Goal: Book appointment/travel/reservation

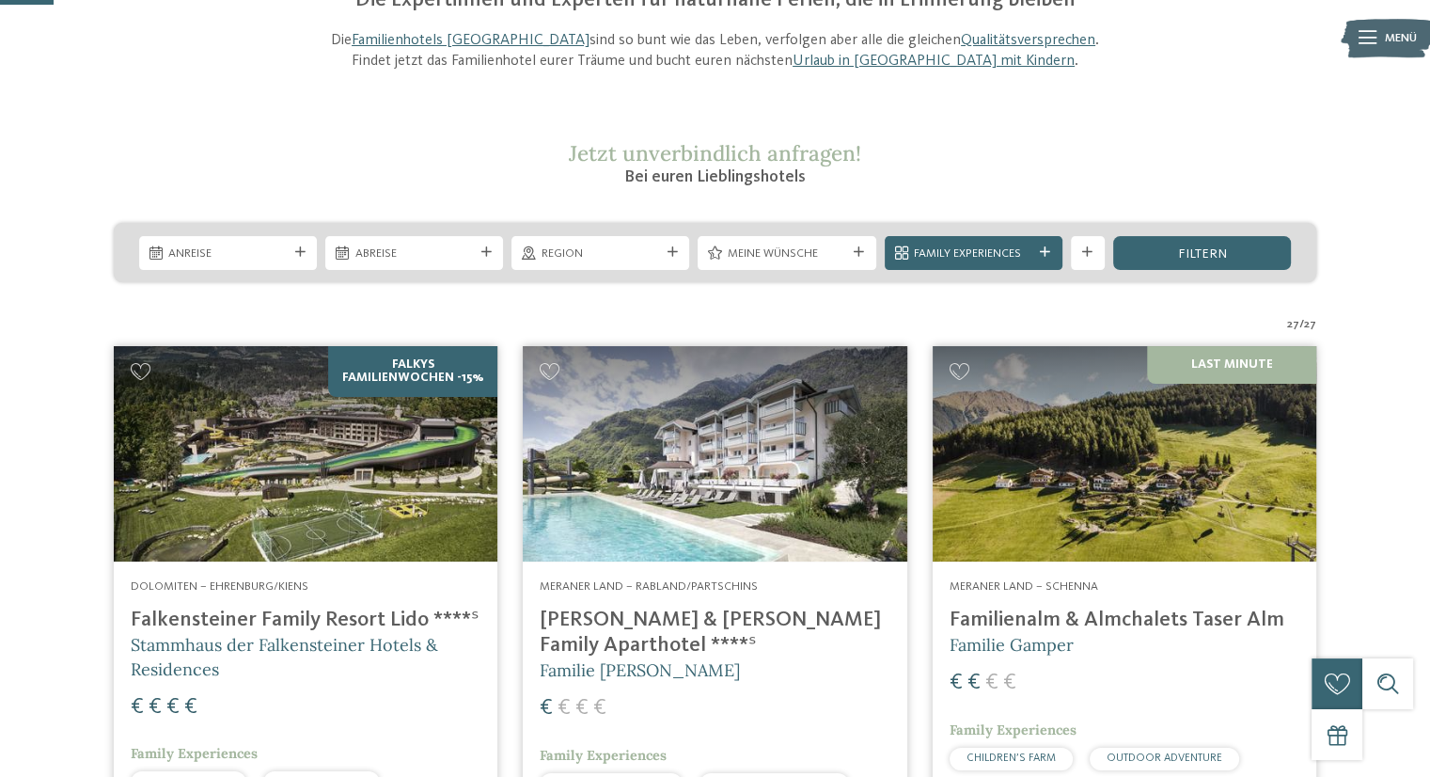
scroll to position [213, 0]
click at [301, 614] on h4 "Falkensteiner Family Resort Lido ****ˢ" at bounding box center [306, 618] width 350 height 25
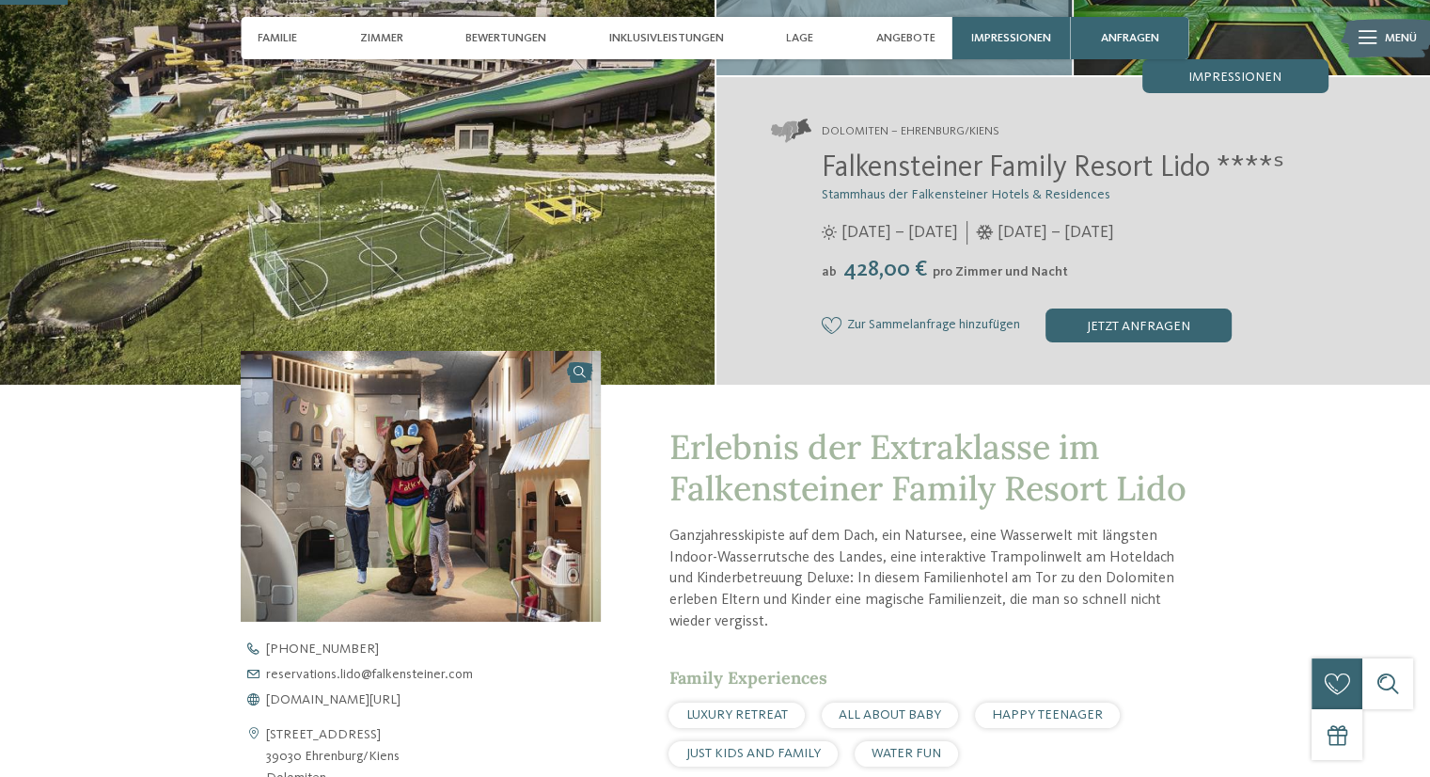
scroll to position [277, 0]
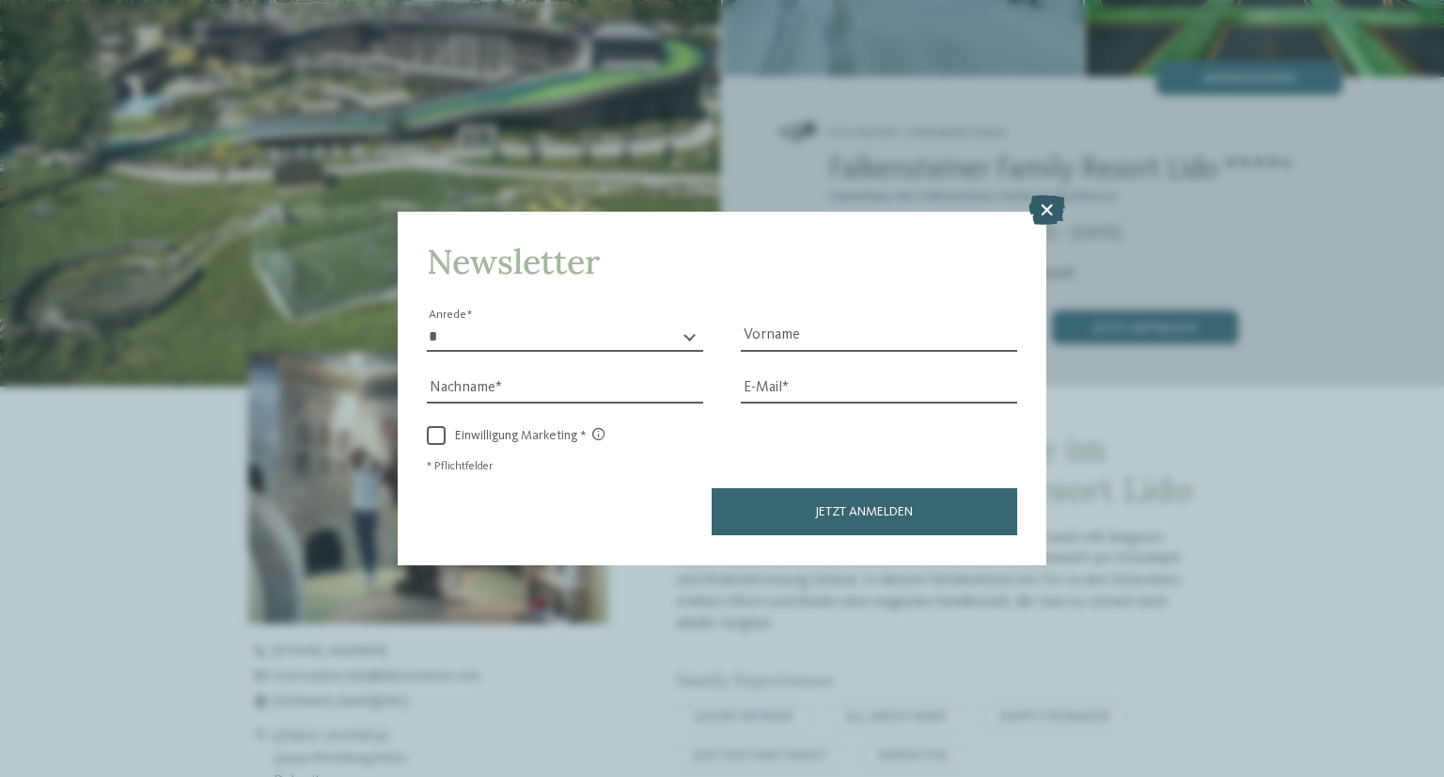
click at [1053, 215] on icon at bounding box center [1047, 211] width 37 height 30
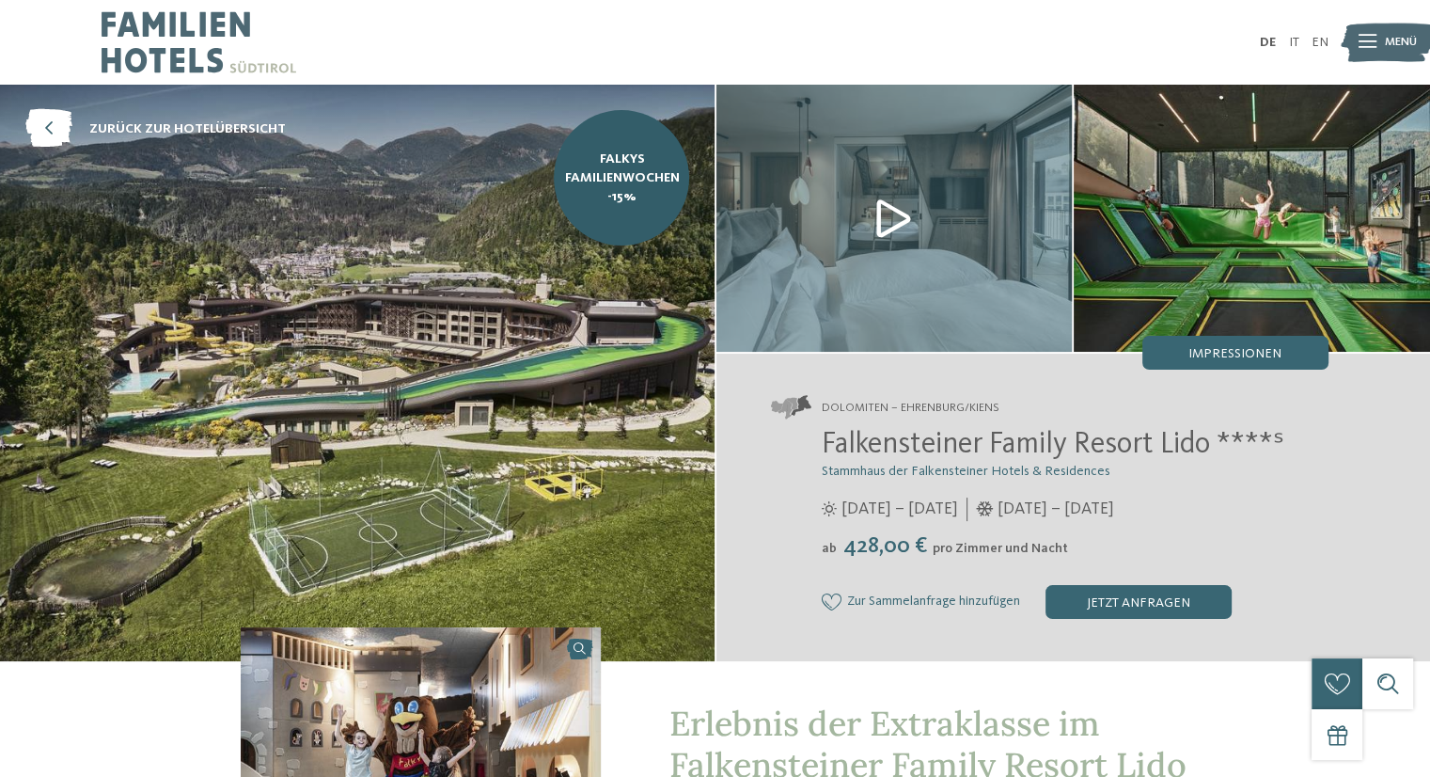
scroll to position [0, 0]
click at [142, 35] on img at bounding box center [199, 42] width 195 height 85
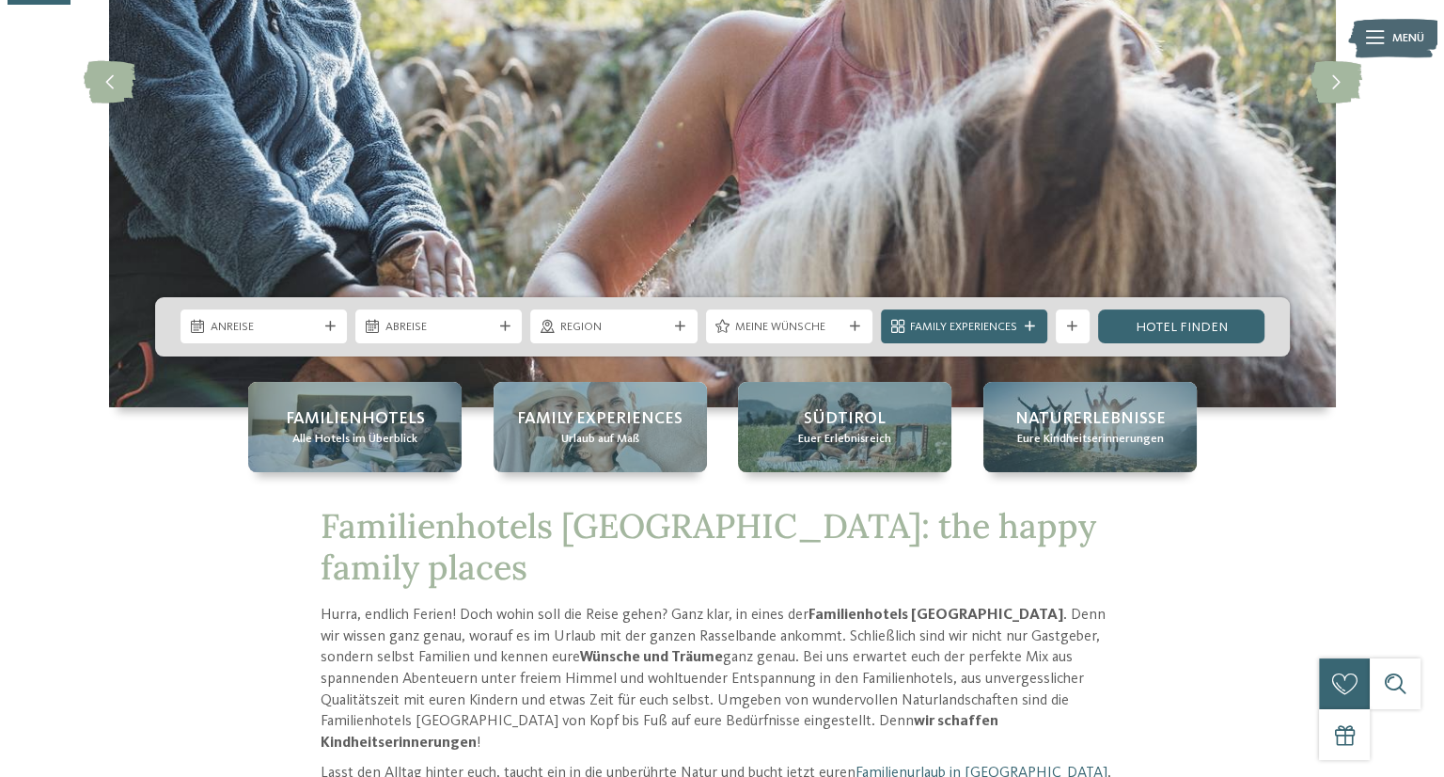
scroll to position [331, 0]
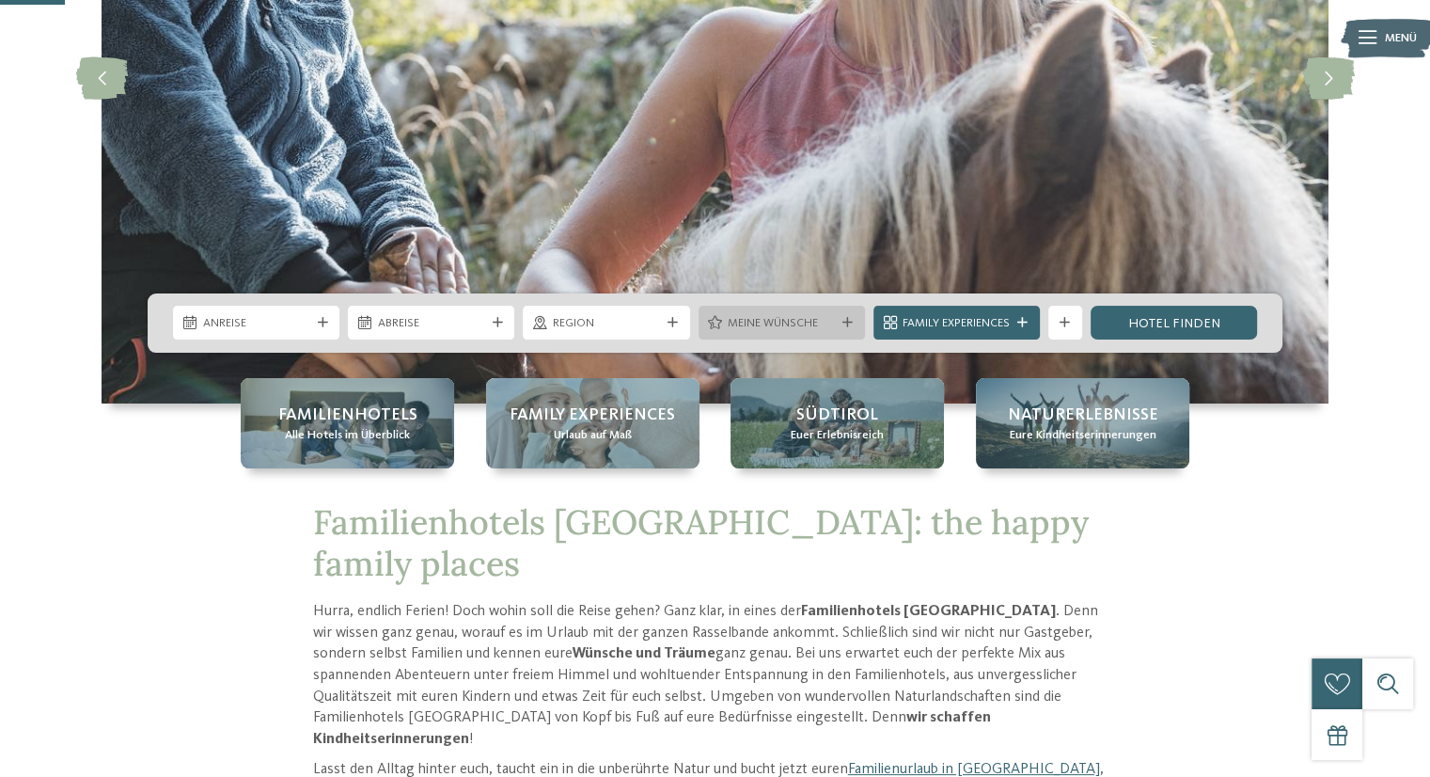
click at [846, 315] on div "Meine Wünsche" at bounding box center [782, 323] width 166 height 34
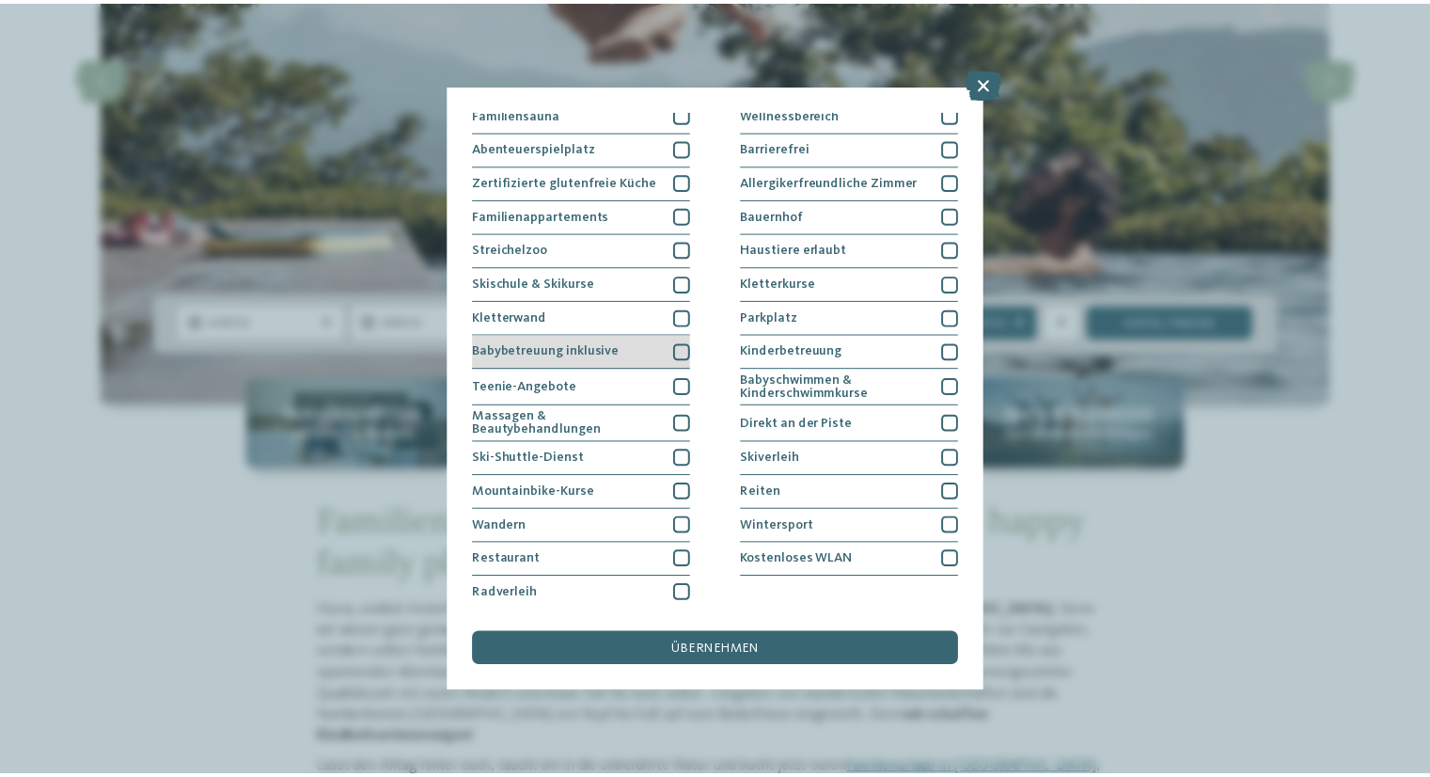
scroll to position [0, 0]
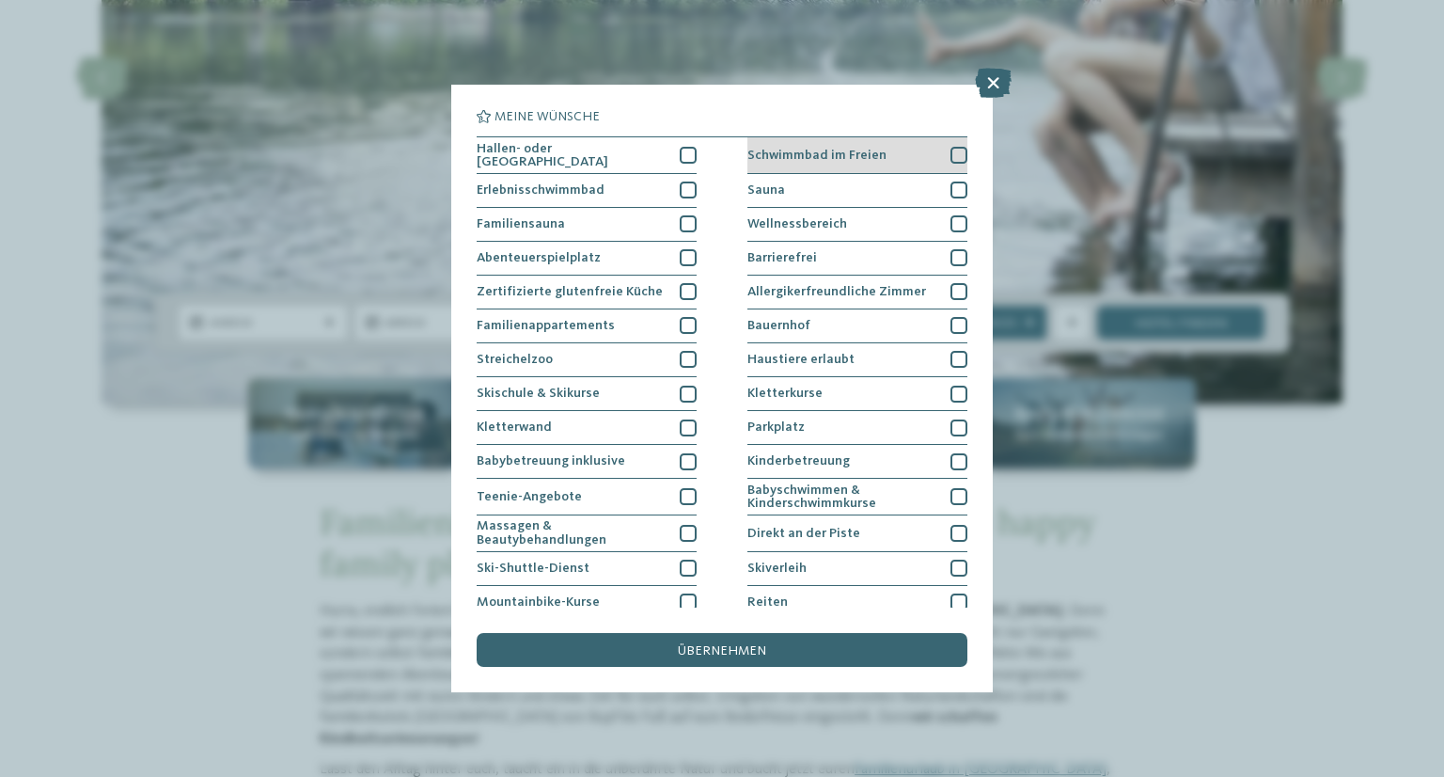
click at [888, 155] on div "Schwimmbad im Freien" at bounding box center [858, 155] width 220 height 37
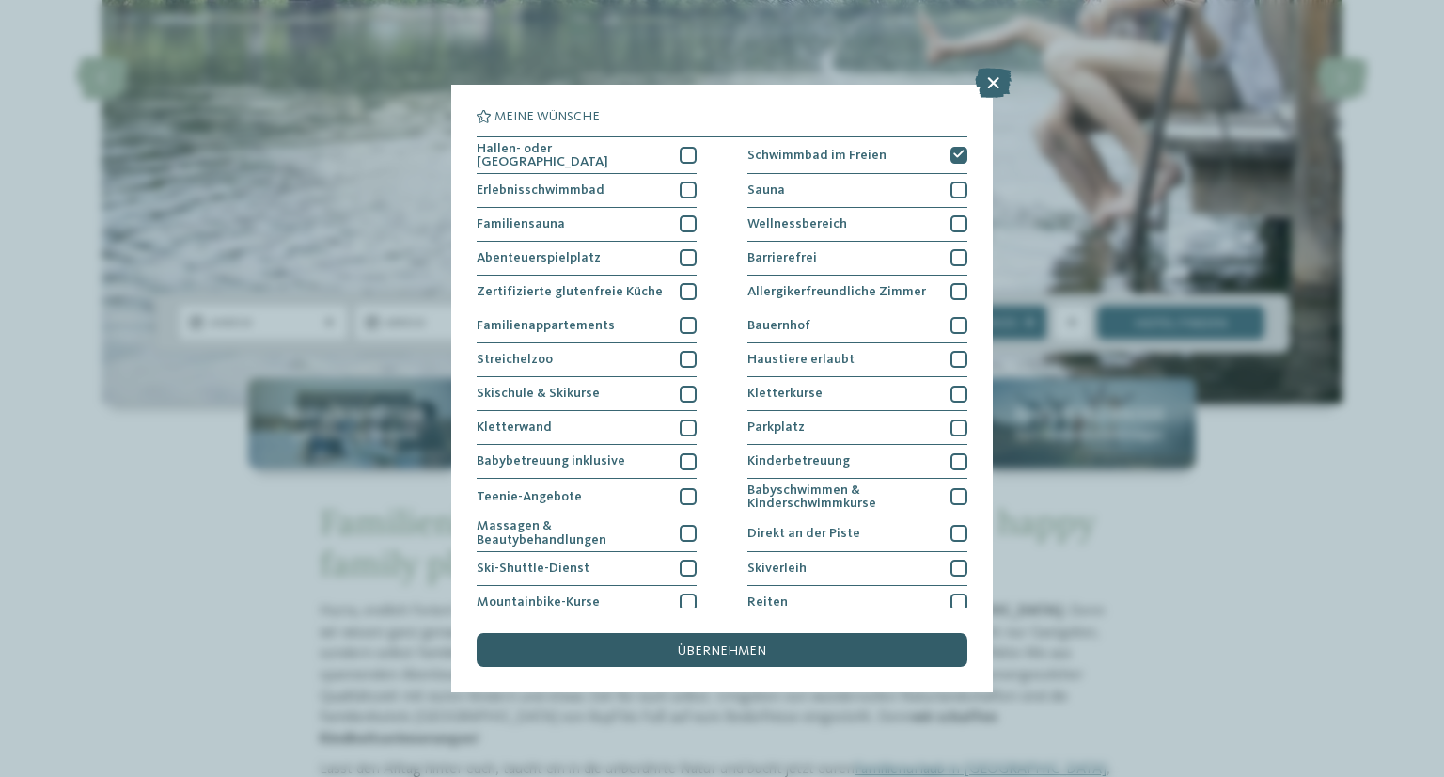
click at [707, 652] on span "übernehmen" at bounding box center [722, 650] width 88 height 13
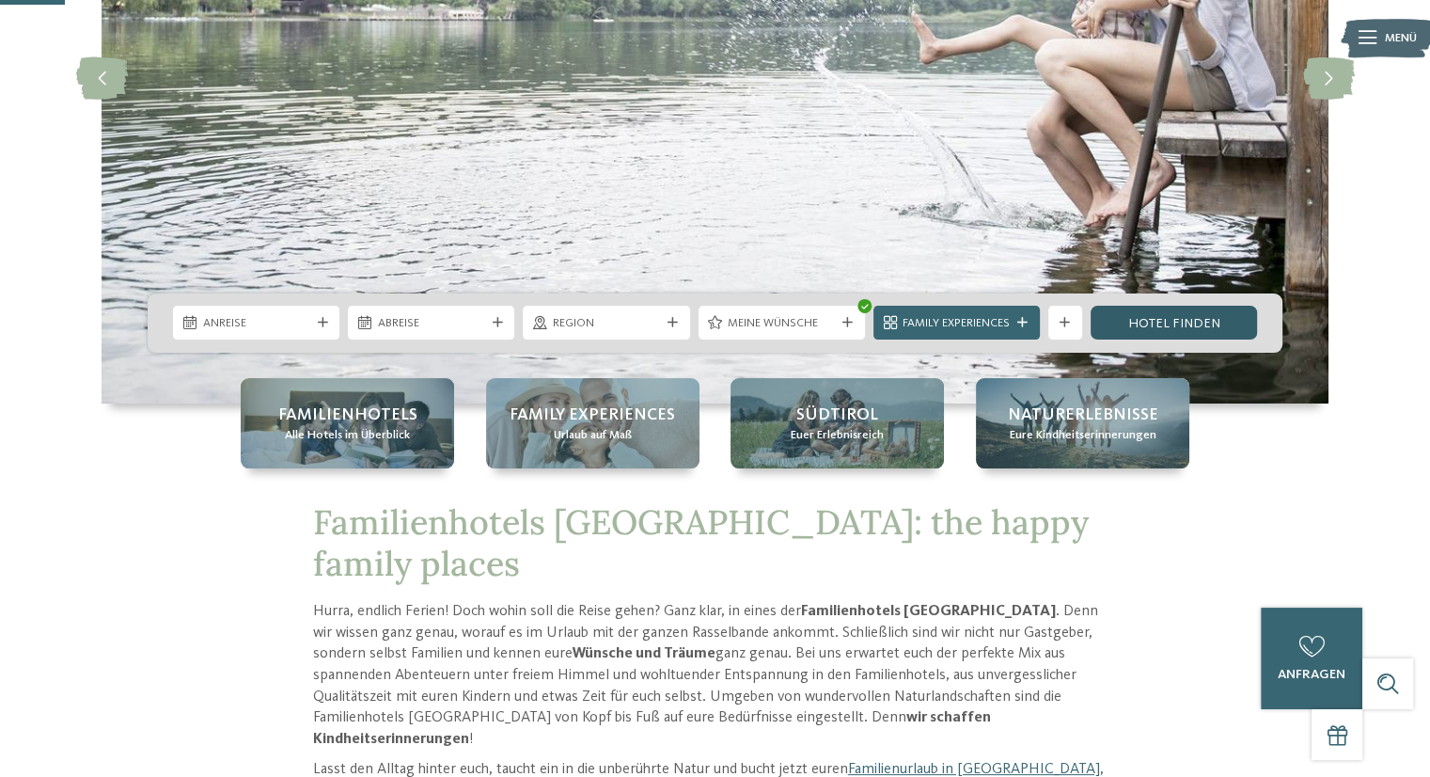
click at [1118, 328] on link "Hotel finden" at bounding box center [1174, 323] width 166 height 34
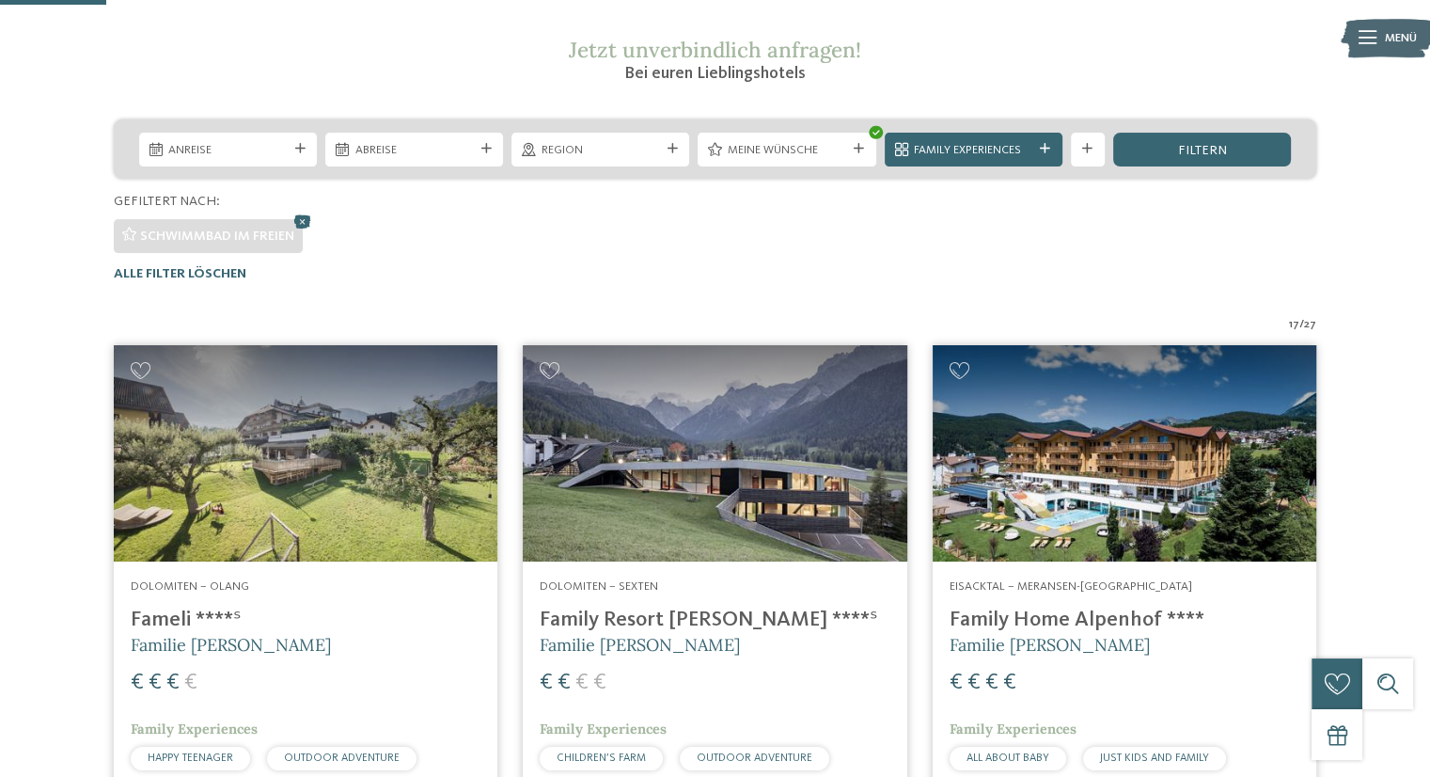
scroll to position [349, 0]
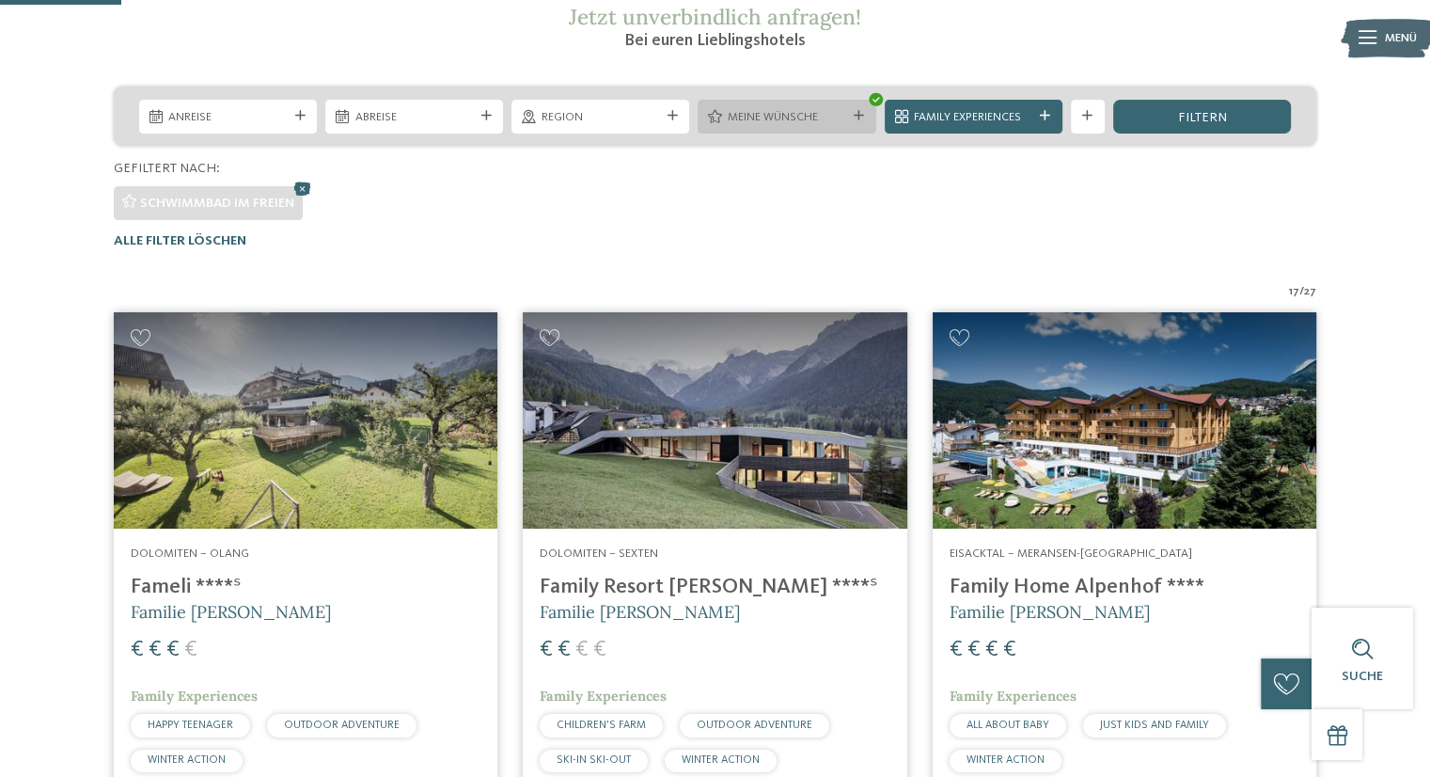
click at [860, 114] on icon at bounding box center [859, 116] width 10 height 10
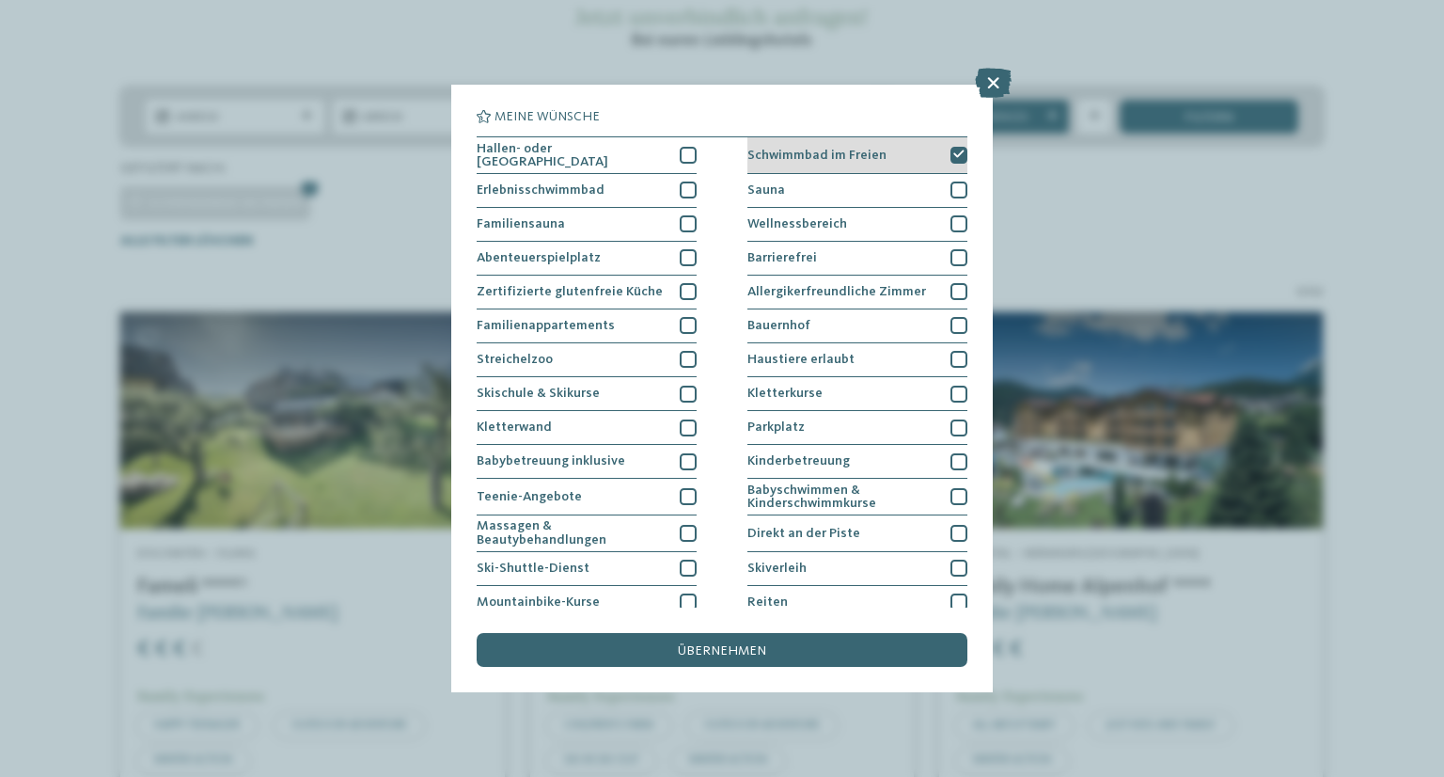
click at [922, 157] on div "Schwimmbad im Freien" at bounding box center [858, 155] width 220 height 37
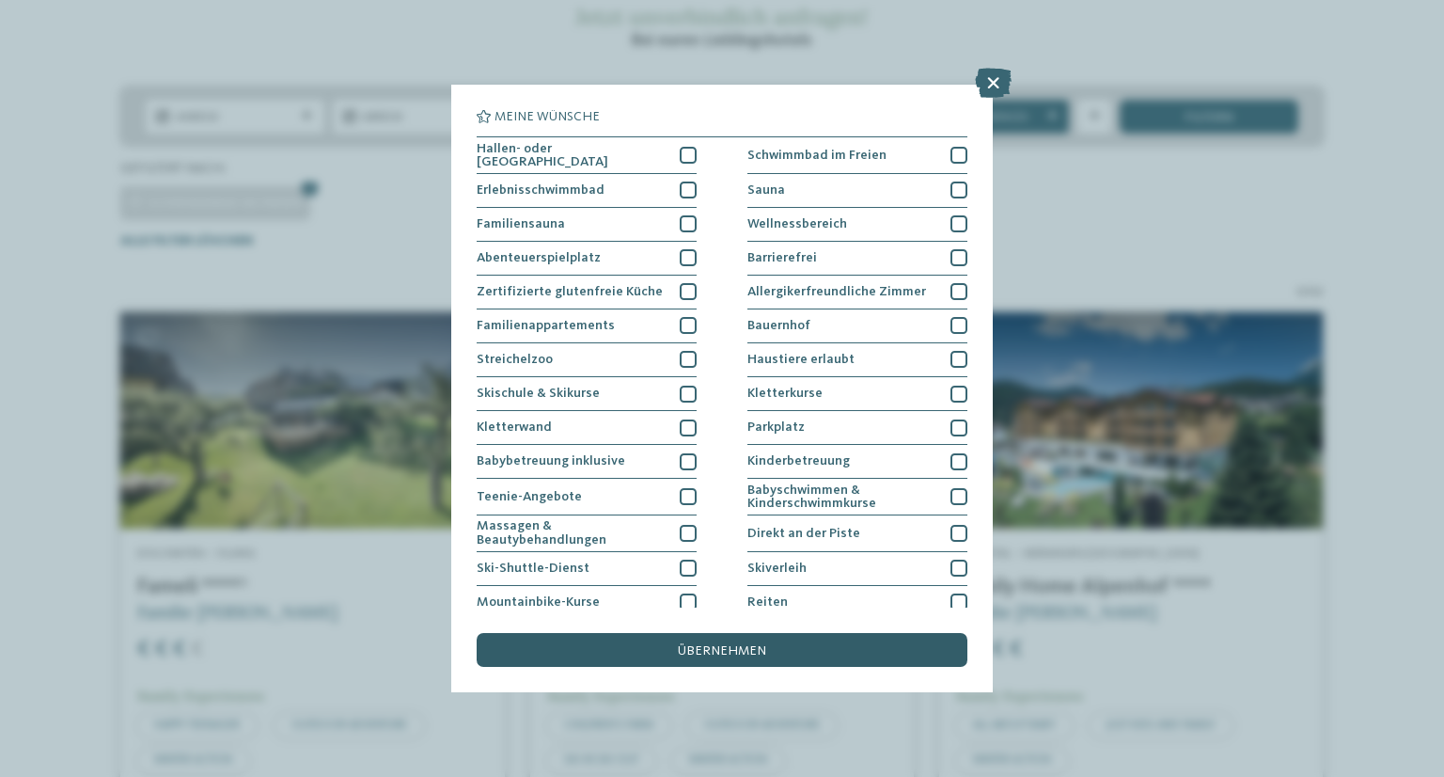
click at [755, 648] on span "übernehmen" at bounding box center [722, 650] width 88 height 13
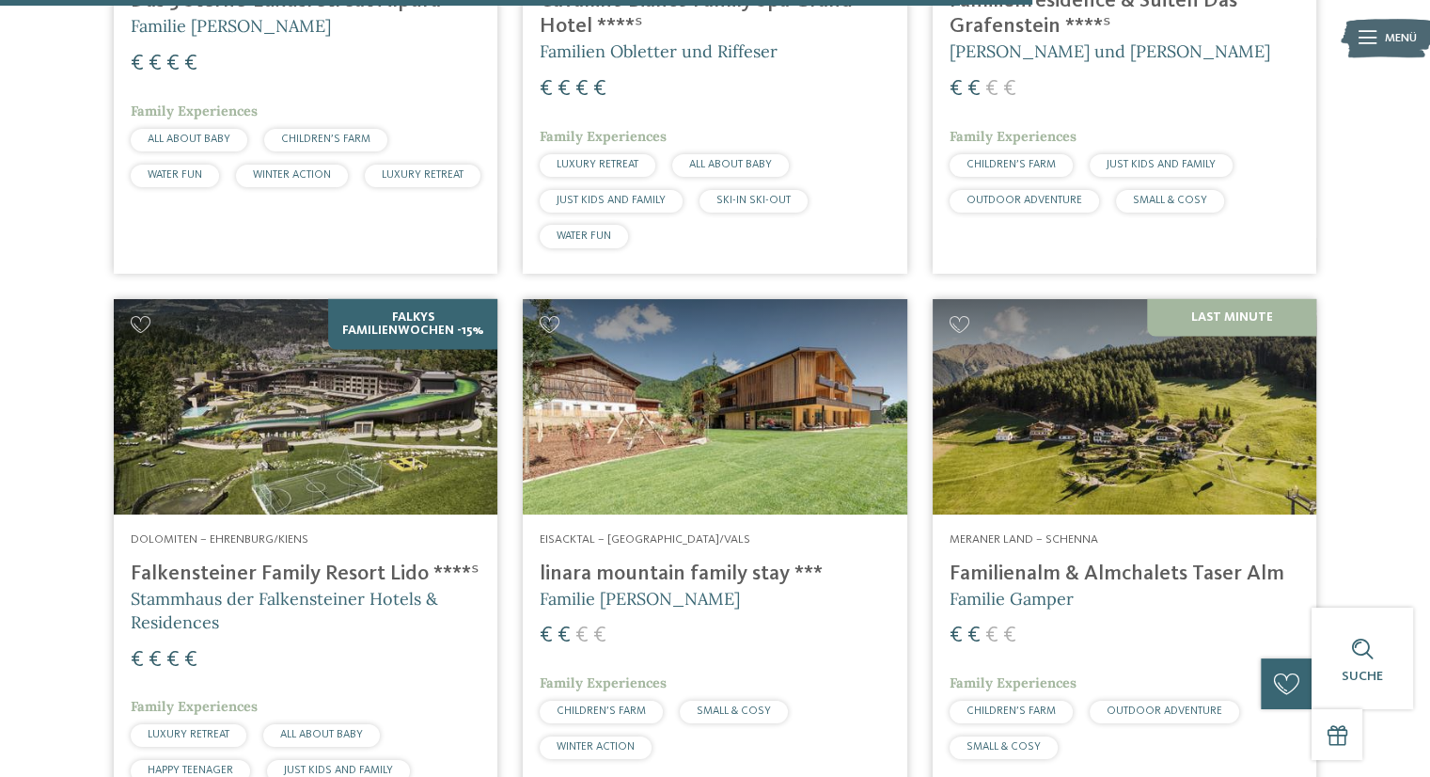
scroll to position [4099, 0]
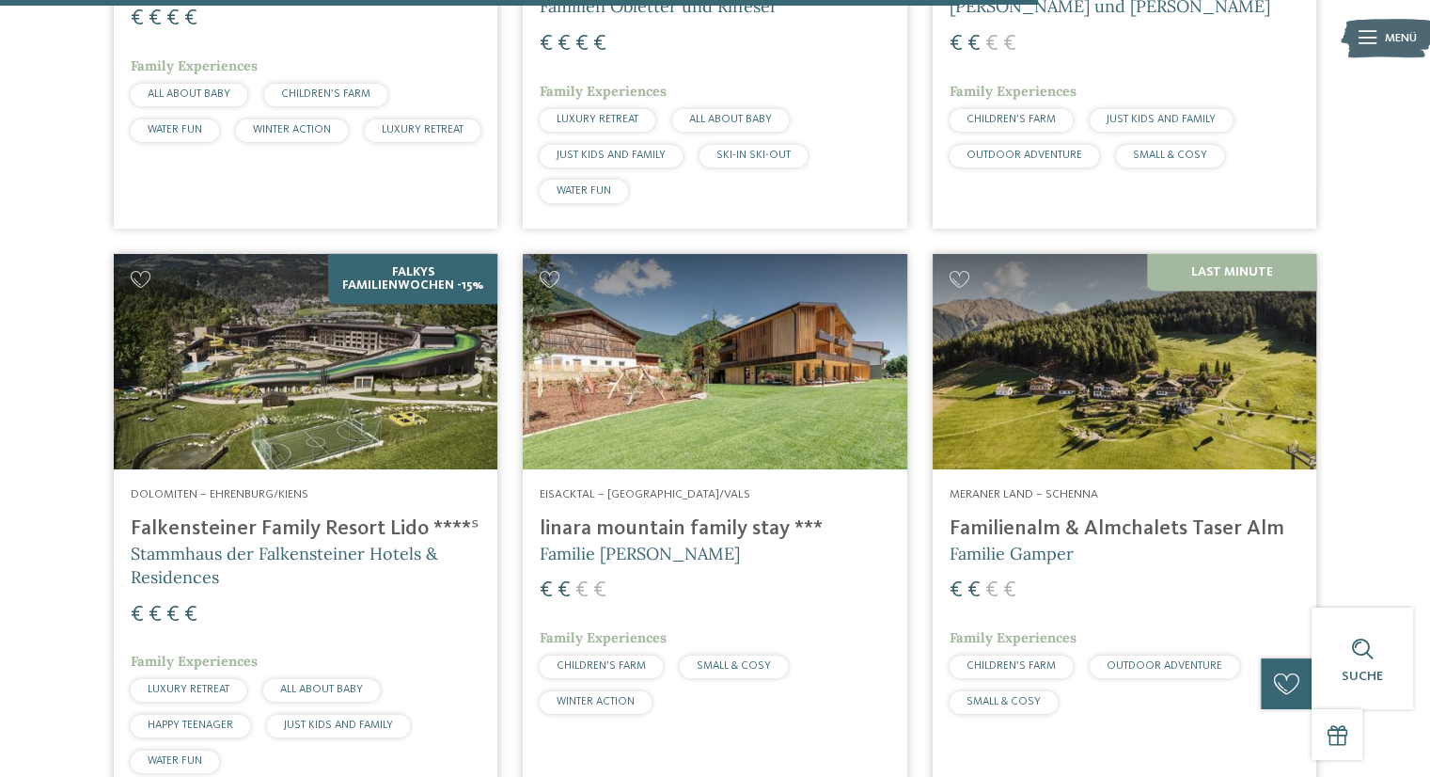
click at [1166, 345] on img at bounding box center [1125, 362] width 384 height 216
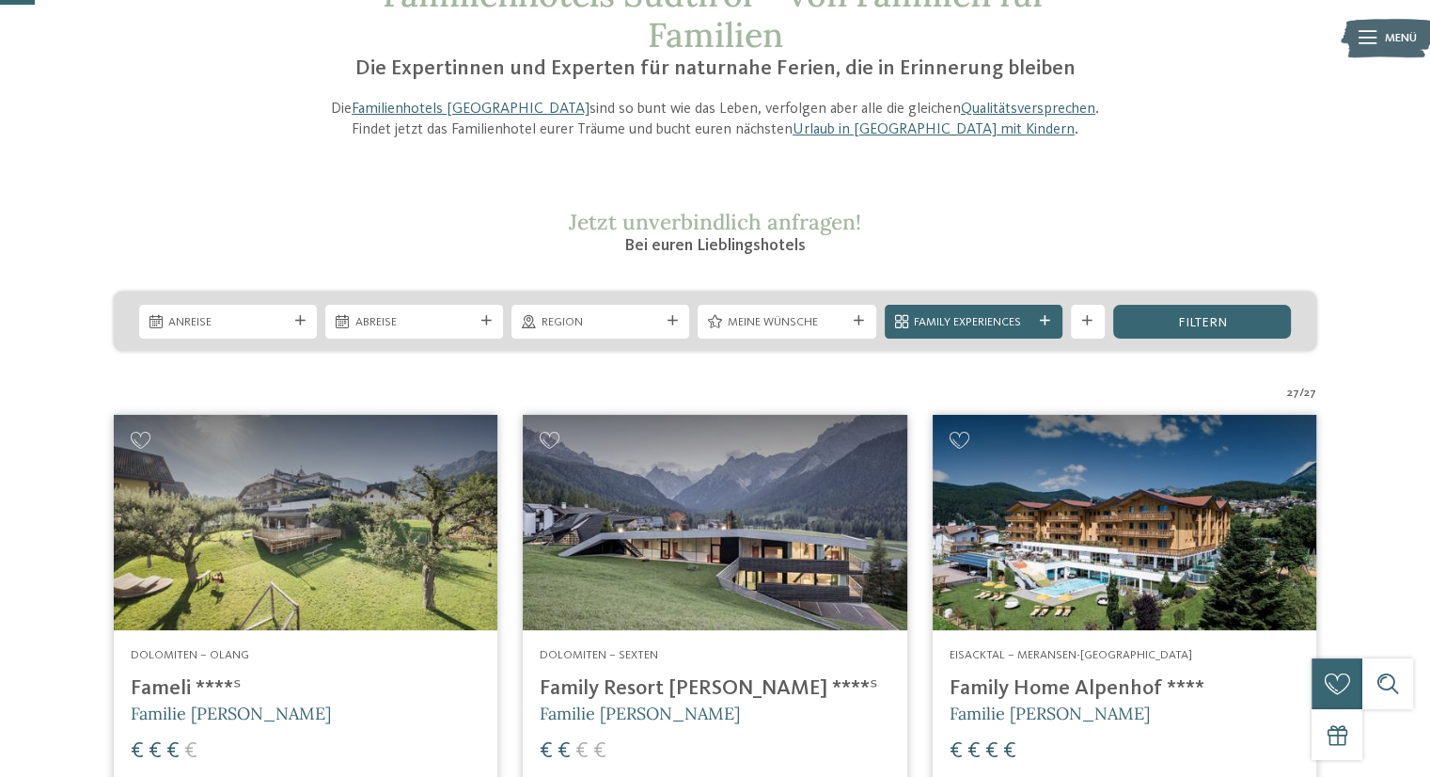
scroll to position [138, 0]
